Goal: Task Accomplishment & Management: Complete application form

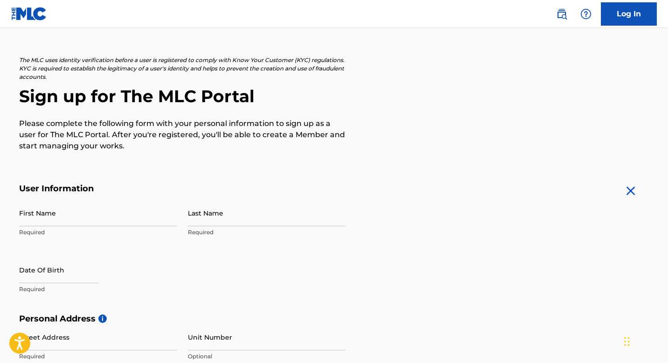
scroll to position [40, 0]
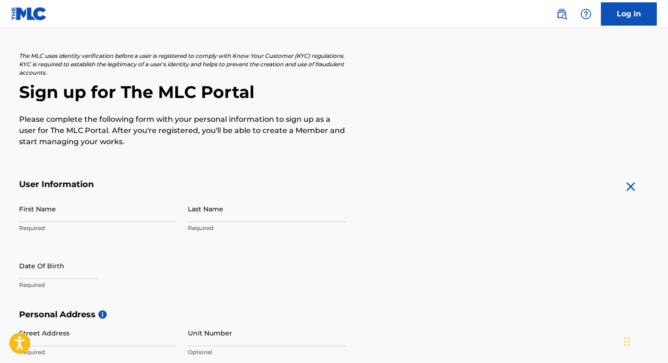
click at [121, 205] on input "First Name" at bounding box center [97, 208] width 157 height 27
type input "[PERSON_NAME]"
click at [192, 215] on input "Last Name" at bounding box center [266, 208] width 157 height 27
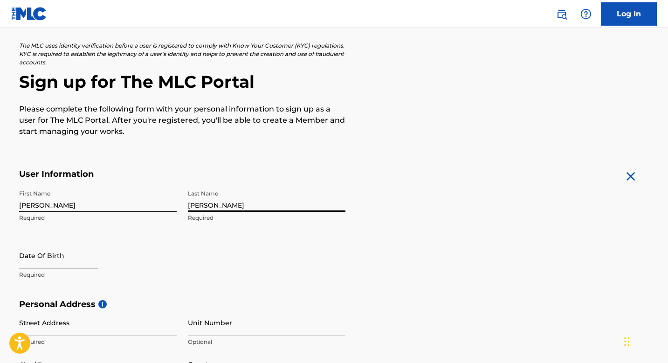
type input "[PERSON_NAME]"
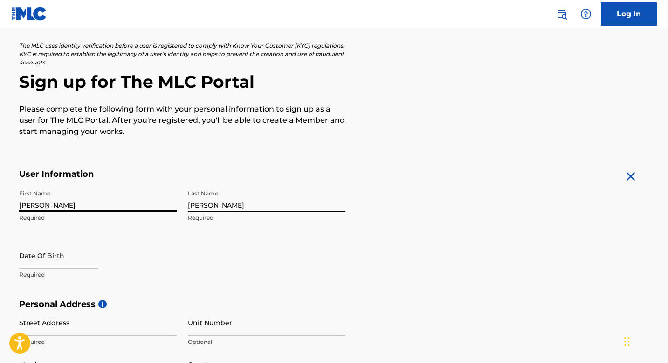
drag, startPoint x: 99, startPoint y: 204, endPoint x: 3, endPoint y: 204, distance: 96.0
click at [3, 204] on main "The MLC uses identity verification before a user is registered to comply with K…" at bounding box center [334, 306] width 668 height 656
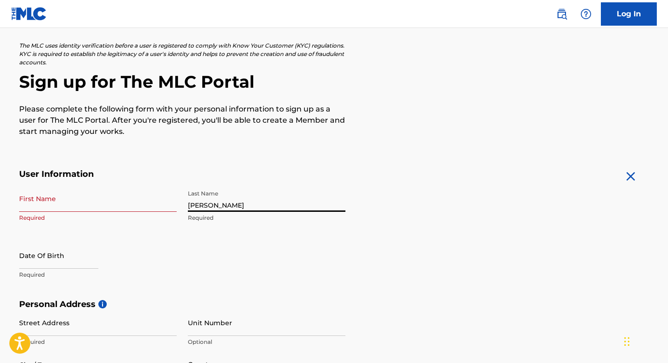
drag, startPoint x: 221, startPoint y: 205, endPoint x: 157, endPoint y: 205, distance: 63.8
click at [157, 205] on div "First Name Required Last Name [PERSON_NAME] Required Date Of Birth Required" at bounding box center [182, 242] width 326 height 114
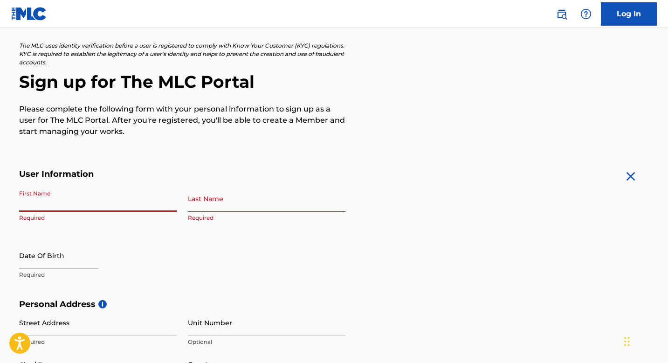
click at [87, 209] on input "First Name" at bounding box center [97, 198] width 157 height 27
type input "Jem"
click at [219, 205] on input "Last Name" at bounding box center [266, 198] width 157 height 27
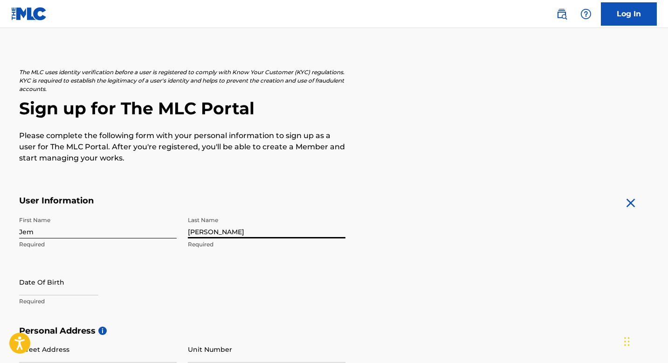
scroll to position [0, 0]
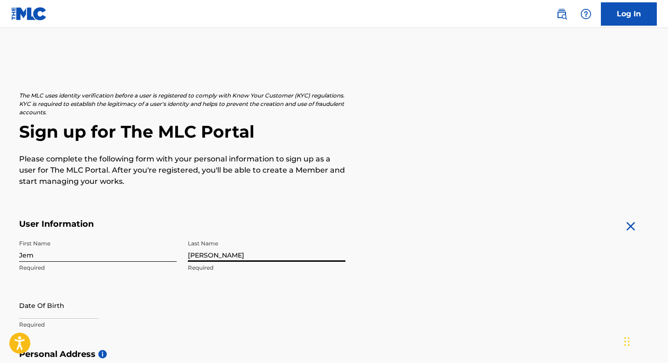
type input "[PERSON_NAME]"
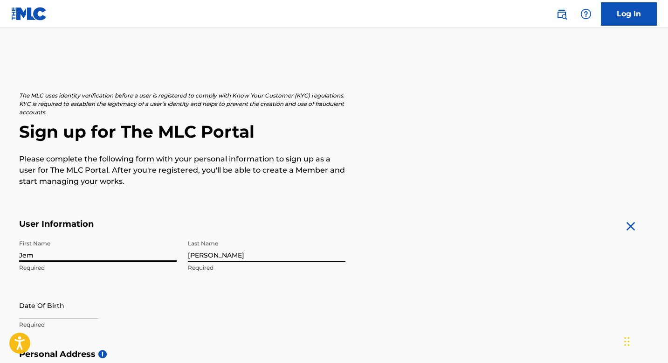
drag, startPoint x: 106, startPoint y: 242, endPoint x: 0, endPoint y: 240, distance: 106.3
click at [0, 240] on main "The MLC uses identity verification before a user is registered to comply with K…" at bounding box center [334, 356] width 668 height 656
drag, startPoint x: 50, startPoint y: 253, endPoint x: 0, endPoint y: 237, distance: 52.9
click at [0, 244] on main "The MLC uses identity verification before a user is registered to comply with K…" at bounding box center [334, 356] width 668 height 656
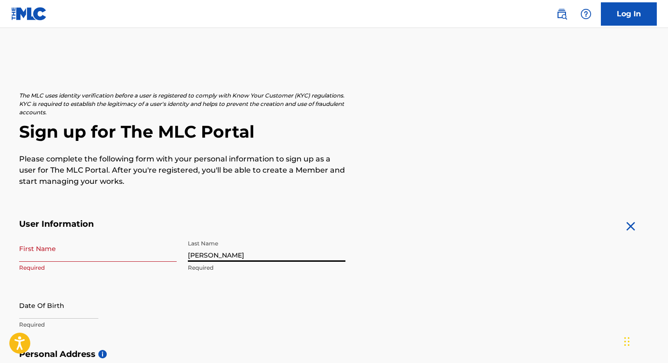
drag, startPoint x: 221, startPoint y: 249, endPoint x: 164, endPoint y: 249, distance: 57.8
click at [164, 249] on div "First Name Required Last Name [PERSON_NAME] Required Date Of Birth Required" at bounding box center [182, 292] width 326 height 114
drag, startPoint x: 181, startPoint y: 253, endPoint x: 262, endPoint y: 253, distance: 81.1
click at [262, 253] on div "First Name Required Last Name [PERSON_NAME] Required Date Of Birth Required" at bounding box center [182, 292] width 326 height 114
click at [262, 253] on input "[PERSON_NAME]" at bounding box center [266, 248] width 157 height 27
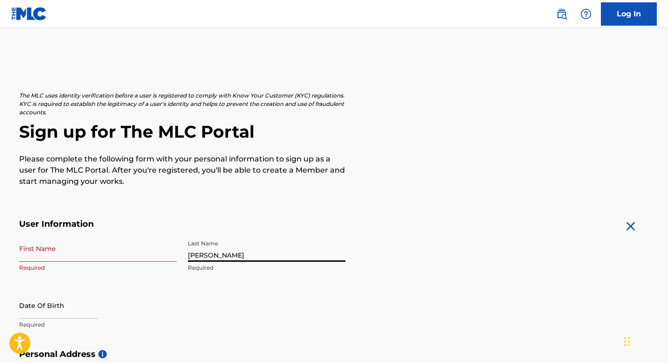
drag, startPoint x: 246, startPoint y: 254, endPoint x: 123, endPoint y: 250, distance: 122.6
click at [124, 250] on div "First Name Required Last Name [PERSON_NAME] Required Date Of Birth Required" at bounding box center [182, 292] width 326 height 114
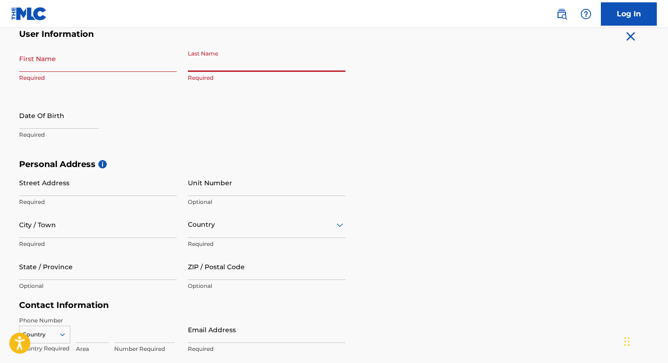
scroll to position [192, 0]
